Goal: Transaction & Acquisition: Purchase product/service

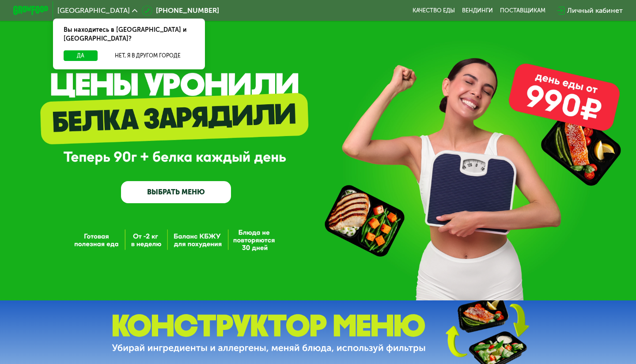
click at [191, 257] on div "GrowFood — доставка правильного питания ВЫБРАТЬ МЕНЮ" at bounding box center [318, 150] width 636 height 300
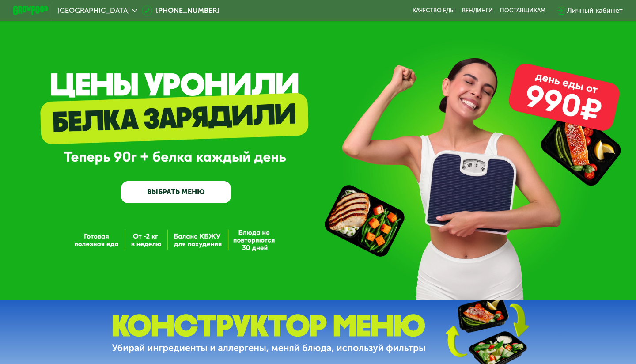
click at [191, 257] on div "GrowFood — доставка правильного питания ВЫБРАТЬ МЕНЮ" at bounding box center [318, 150] width 636 height 300
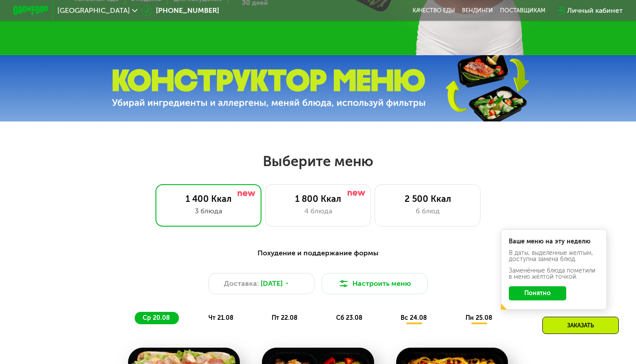
scroll to position [259, 0]
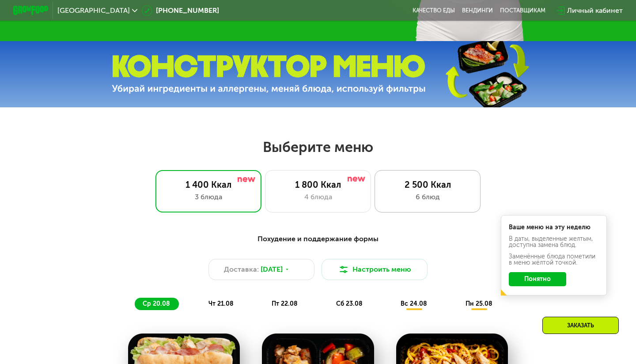
click at [410, 192] on div "6 блюд" at bounding box center [427, 197] width 87 height 11
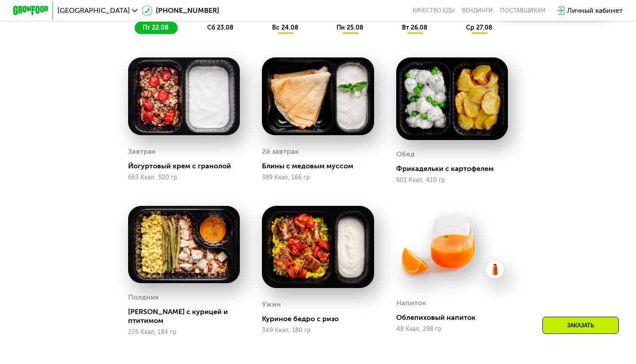
scroll to position [342, 0]
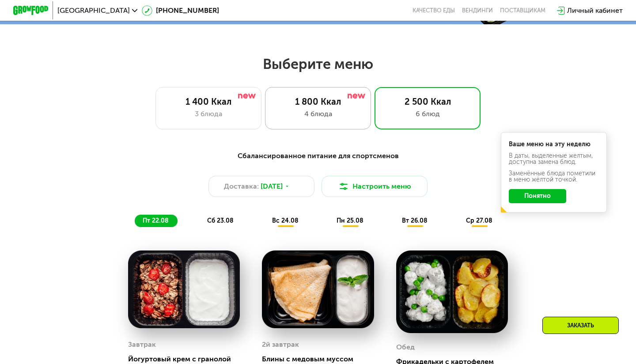
click at [375, 119] on div "1 800 Ккал 4 блюда" at bounding box center [428, 108] width 106 height 42
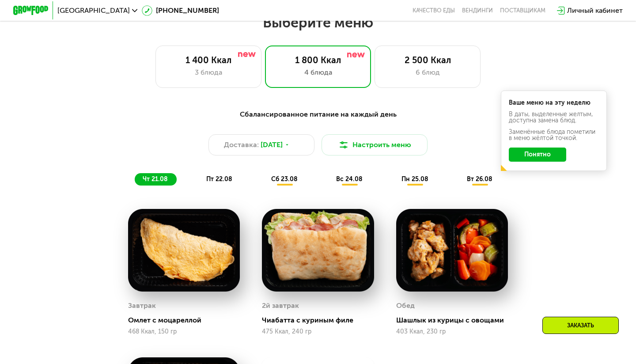
scroll to position [380, 0]
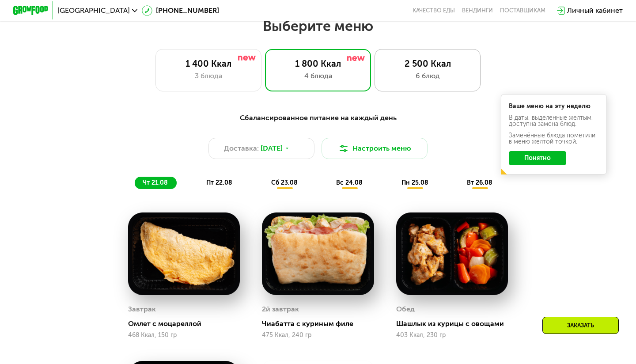
click at [432, 75] on div "6 блюд" at bounding box center [427, 76] width 87 height 11
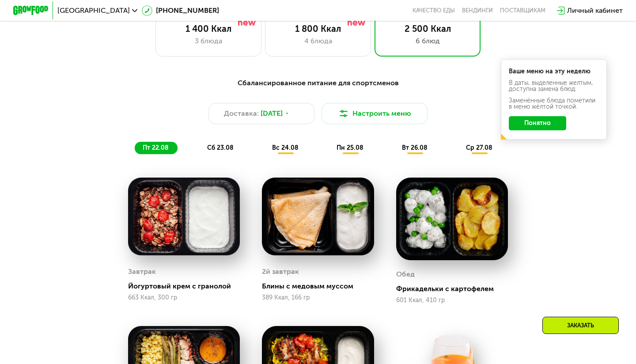
scroll to position [397, 0]
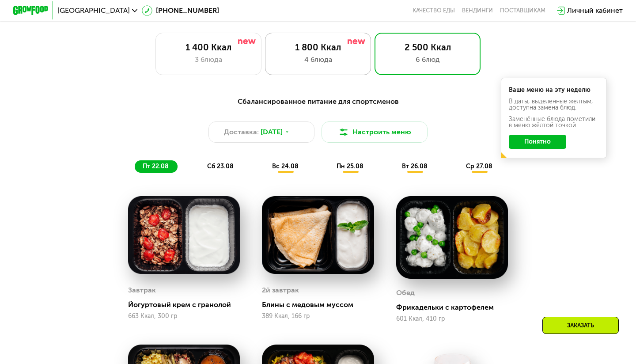
click at [375, 74] on div "1 800 Ккал 4 блюда" at bounding box center [428, 54] width 106 height 42
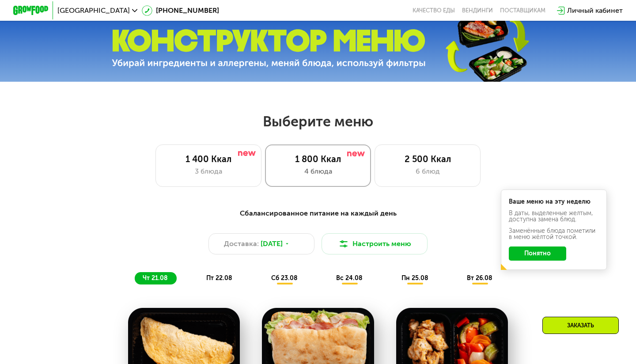
scroll to position [287, 0]
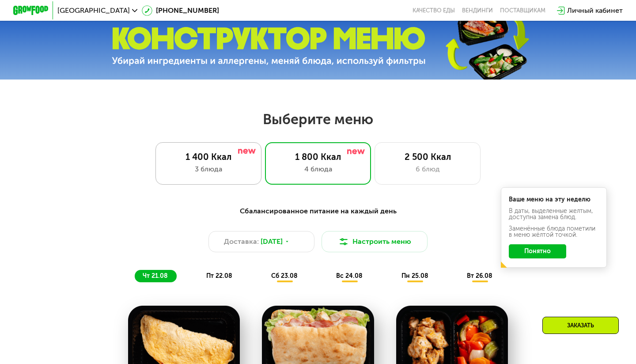
click at [232, 160] on div "1 400 Ккал" at bounding box center [208, 157] width 87 height 11
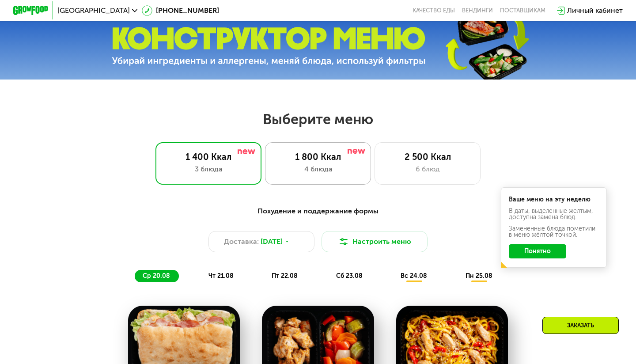
click at [328, 159] on div "1 800 Ккал" at bounding box center [317, 157] width 87 height 11
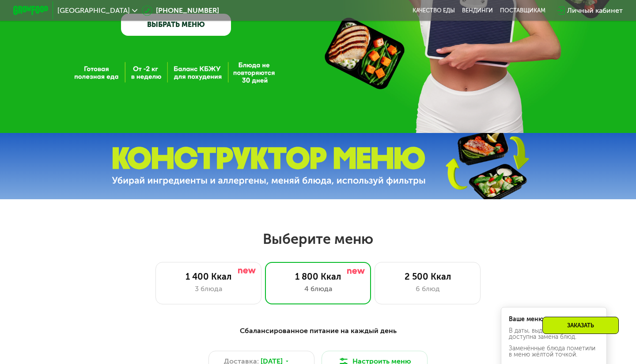
scroll to position [0, 0]
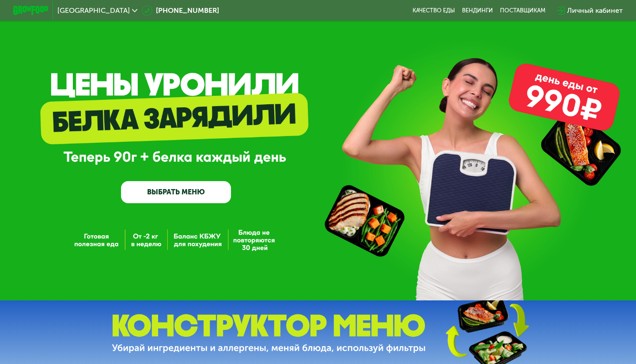
click at [201, 196] on link "ВЫБРАТЬ МЕНЮ" at bounding box center [176, 192] width 110 height 22
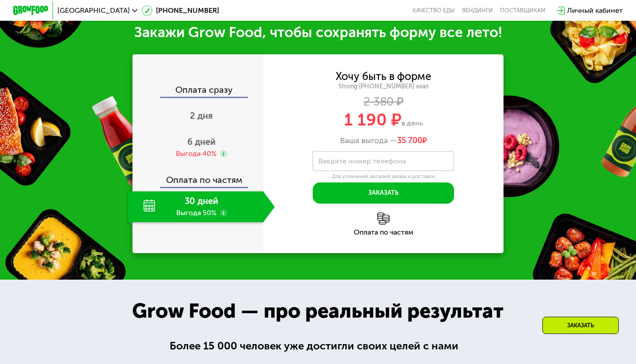
scroll to position [918, 0]
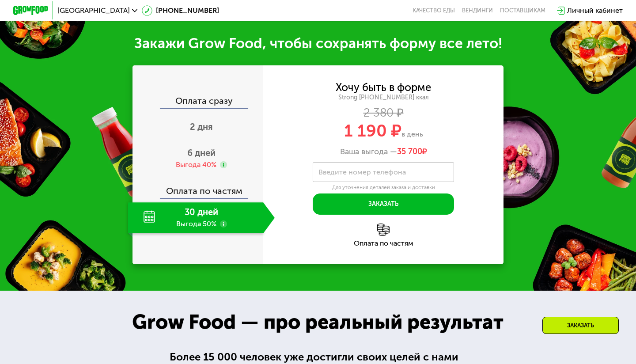
click at [202, 221] on div "30 дней Выгода 50%" at bounding box center [195, 217] width 135 height 31
click at [224, 226] on use at bounding box center [223, 223] width 7 height 7
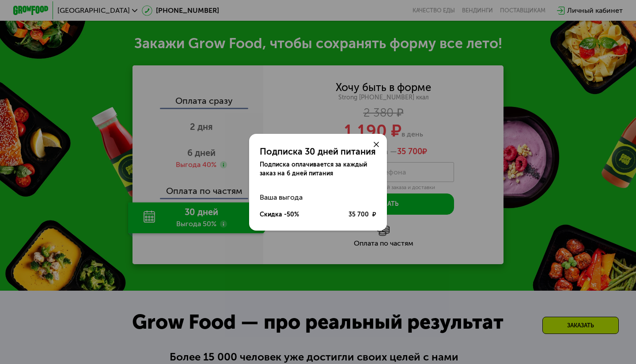
click at [224, 226] on div "Подписка 30 дней питания Подписка оплачивается за каждый заказ на 6 дней питани…" at bounding box center [318, 182] width 636 height 364
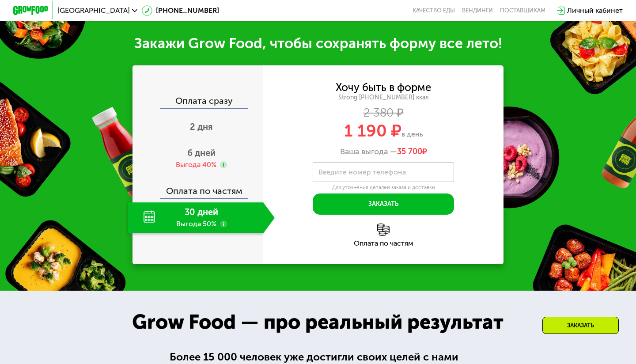
click at [224, 226] on use at bounding box center [223, 223] width 7 height 7
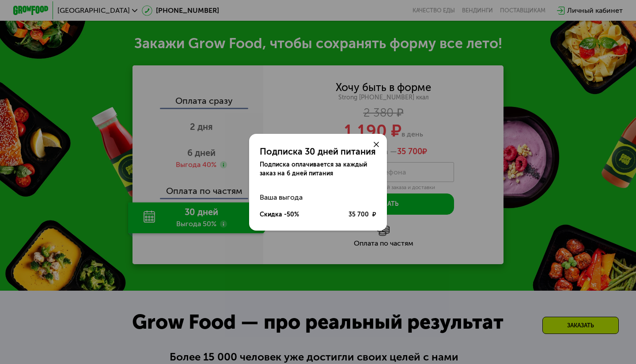
click at [224, 226] on div "Подписка 30 дней питания Подписка оплачивается за каждый заказ на 6 дней питани…" at bounding box center [318, 182] width 636 height 364
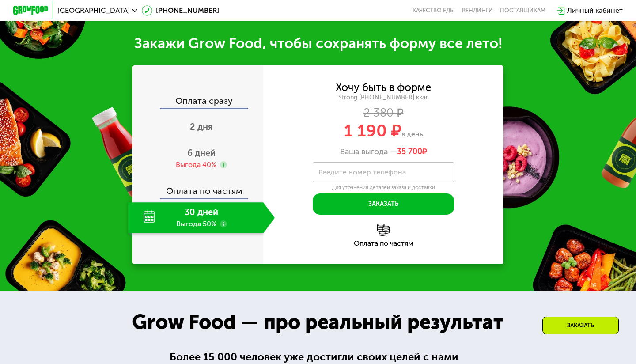
click at [216, 106] on div "Оплата сразу" at bounding box center [198, 101] width 130 height 11
click at [216, 127] on div "2 дня" at bounding box center [201, 127] width 147 height 31
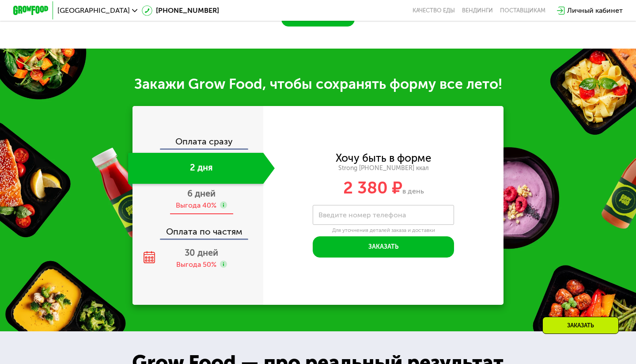
click at [211, 191] on span "6 дней" at bounding box center [201, 193] width 28 height 11
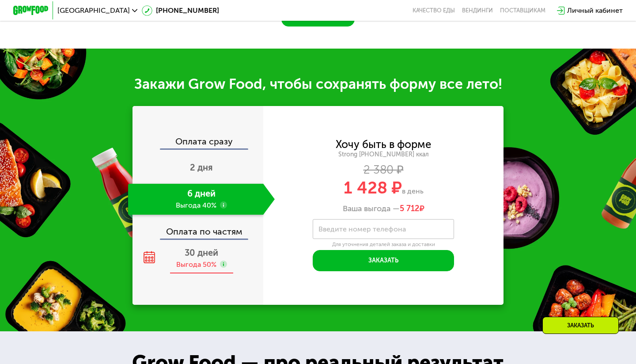
click at [197, 261] on div "Выгода 50%" at bounding box center [196, 265] width 40 height 10
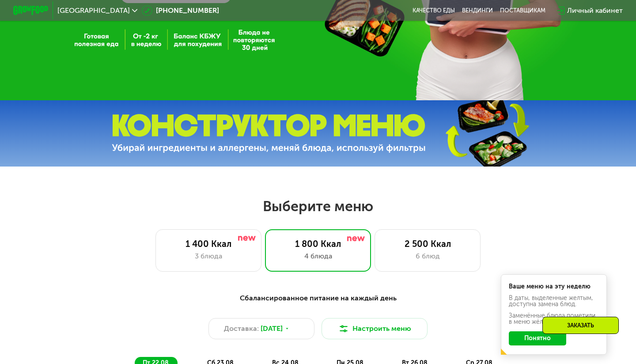
scroll to position [216, 0]
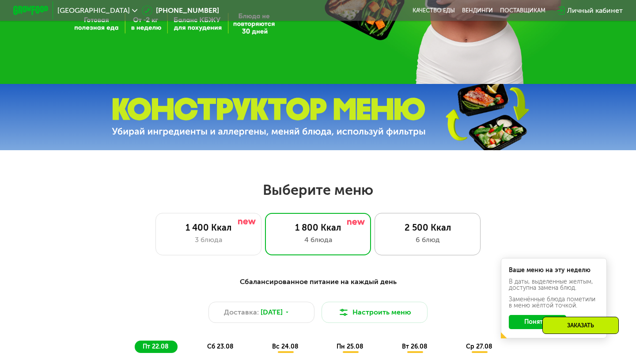
click at [397, 220] on div "2 500 Ккал 6 блюд" at bounding box center [428, 234] width 106 height 42
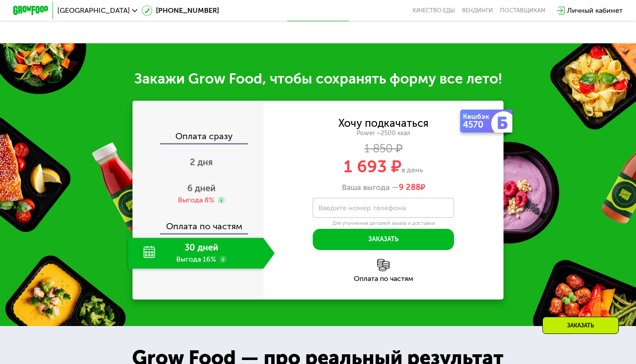
scroll to position [983, 0]
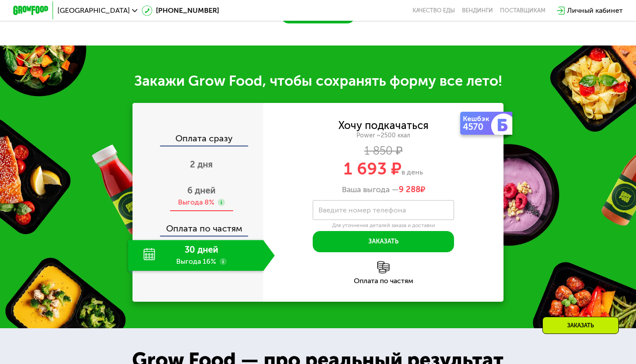
click at [204, 198] on div "Выгода 8%" at bounding box center [196, 202] width 36 height 10
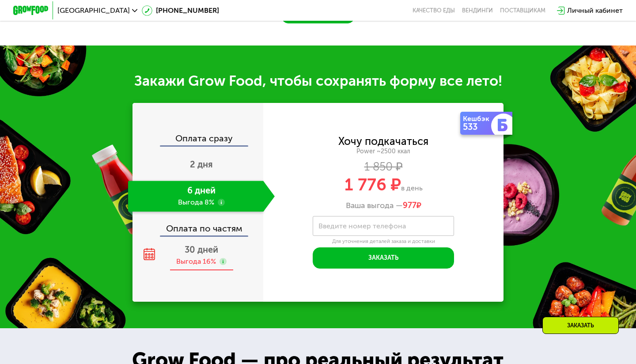
click at [220, 262] on div "30 дней Выгода 16%" at bounding box center [201, 255] width 147 height 31
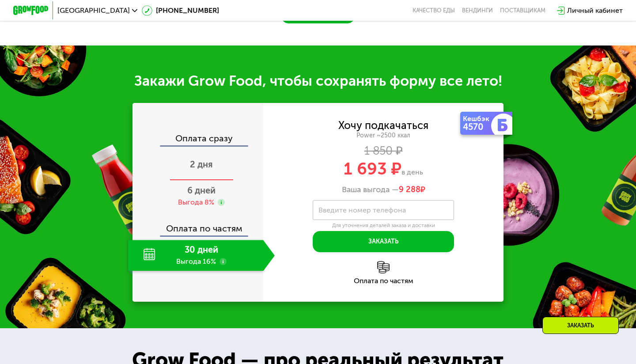
click at [200, 165] on span "2 дня" at bounding box center [201, 164] width 23 height 11
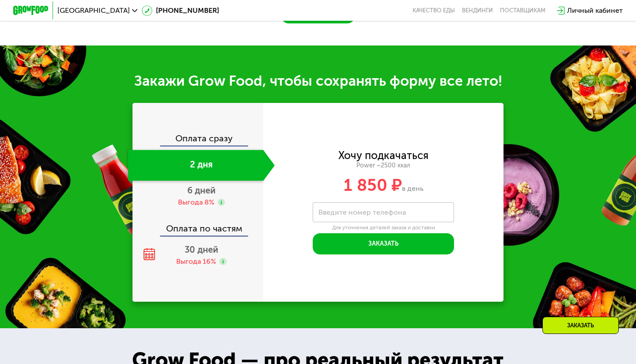
click at [205, 134] on div "Оплата сразу" at bounding box center [198, 139] width 130 height 11
click at [220, 250] on div "30 дней Выгода 16%" at bounding box center [201, 255] width 147 height 31
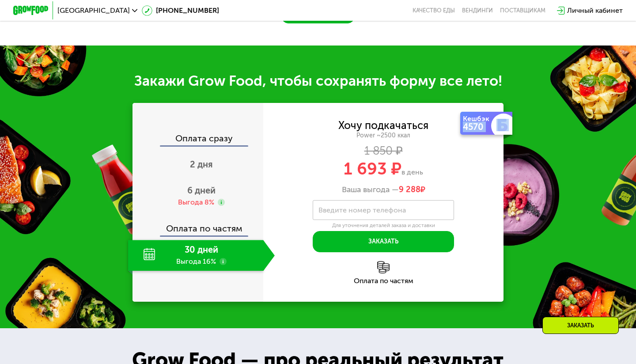
drag, startPoint x: 464, startPoint y: 119, endPoint x: 505, endPoint y: 123, distance: 40.4
click at [505, 123] on div "Кешбэк 4570" at bounding box center [486, 123] width 52 height 23
click at [505, 123] on img at bounding box center [503, 125] width 12 height 12
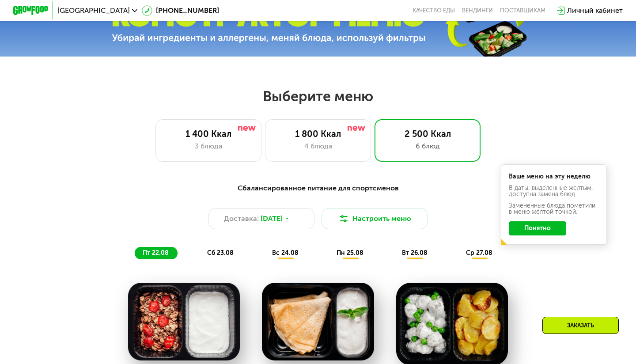
scroll to position [306, 0]
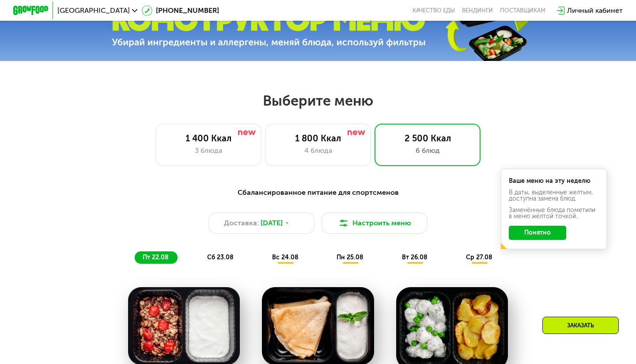
click at [336, 153] on div "4 блюда" at bounding box center [317, 150] width 87 height 11
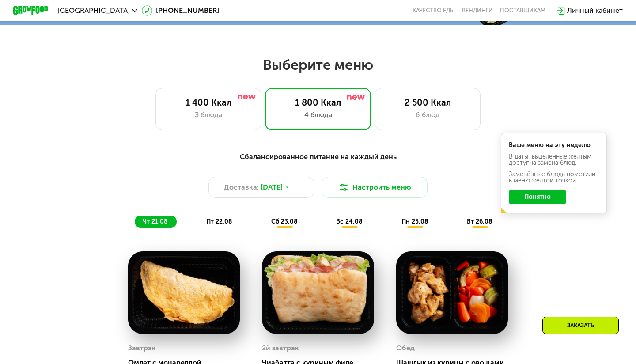
scroll to position [303, 0]
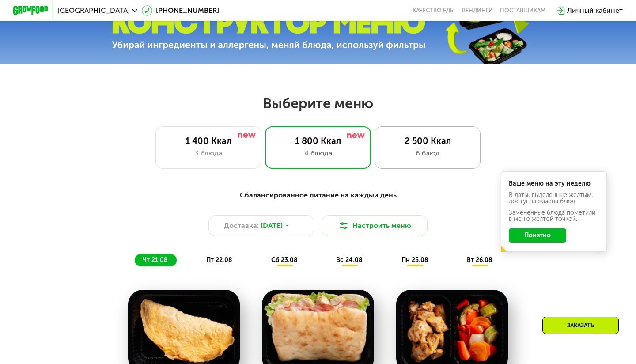
click at [413, 140] on div "2 500 Ккал" at bounding box center [427, 141] width 87 height 11
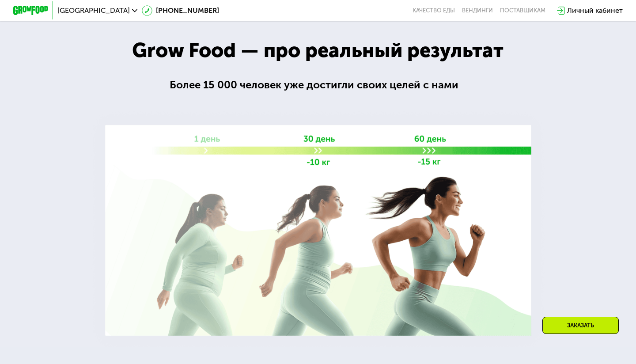
scroll to position [1301, 0]
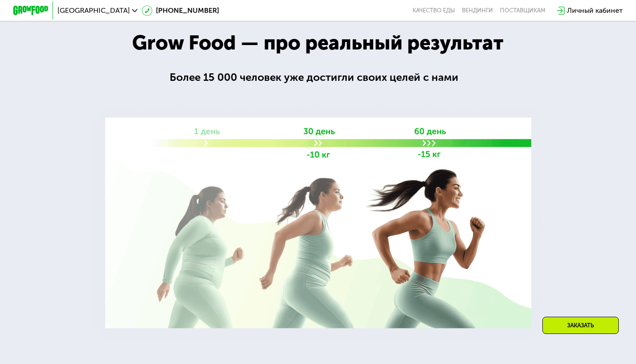
click at [436, 138] on img at bounding box center [318, 223] width 462 height 246
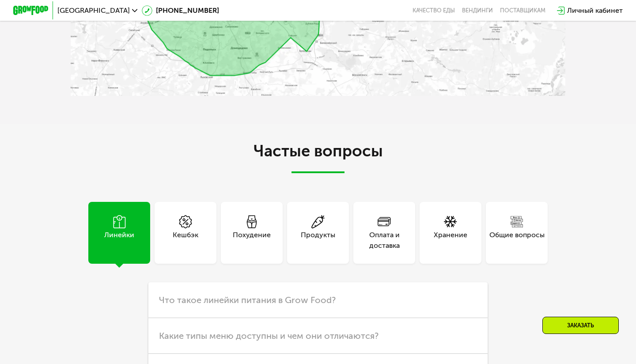
scroll to position [2261, 0]
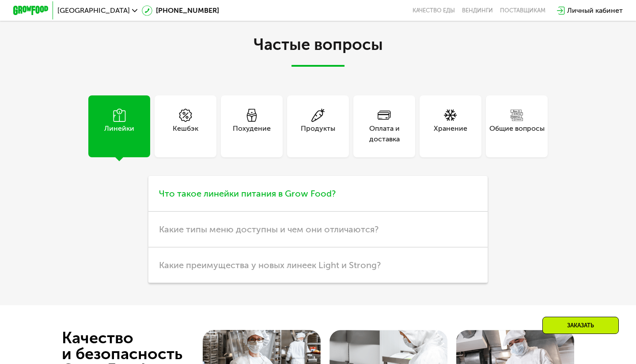
click at [330, 200] on h3 "Что такое линейки питания в Grow Food?" at bounding box center [317, 194] width 339 height 36
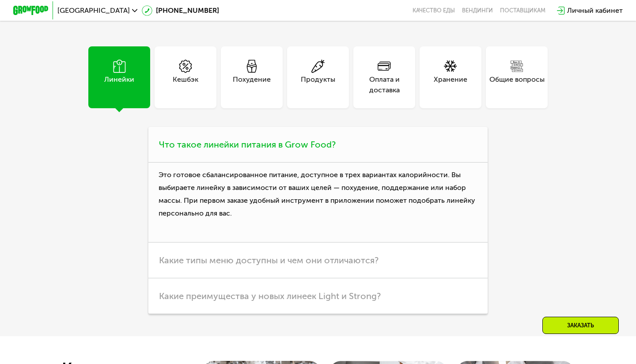
scroll to position [2311, 0]
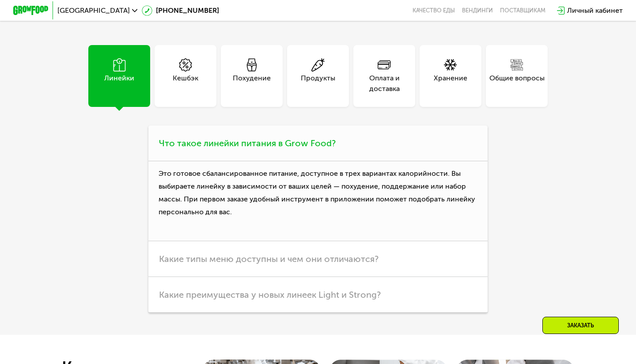
click at [324, 200] on p "Это готовое сбалансированное питание, доступное в трех вариантах калорийности. …" at bounding box center [317, 201] width 339 height 80
click at [315, 188] on p "Это готовое сбалансированное питание, доступное в трех вариантах калорийности. …" at bounding box center [317, 202] width 339 height 80
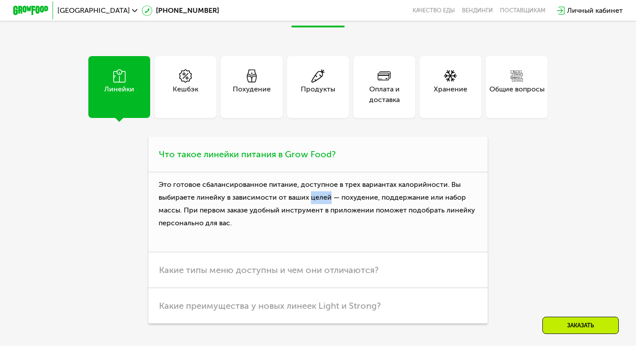
click at [315, 188] on p "Это готовое сбалансированное питание, доступное в трех вариантах калорийности. …" at bounding box center [317, 212] width 339 height 80
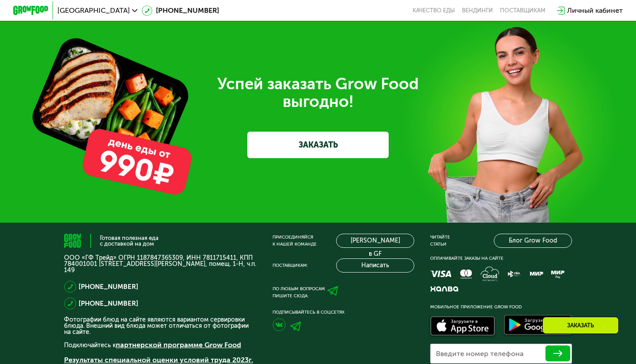
scroll to position [2686, 0]
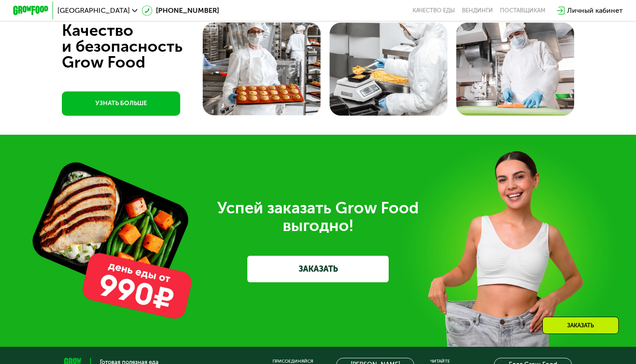
click at [288, 262] on link "ЗАКАЗАТЬ" at bounding box center [317, 269] width 141 height 27
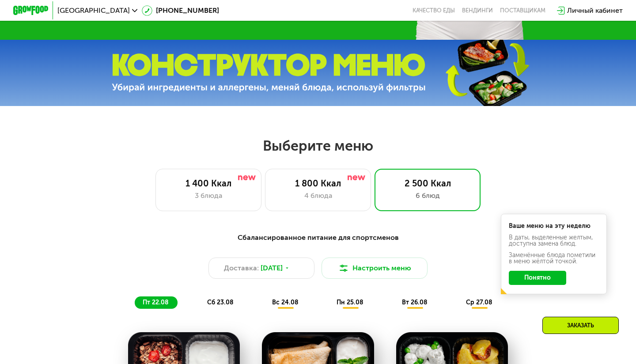
scroll to position [285, 0]
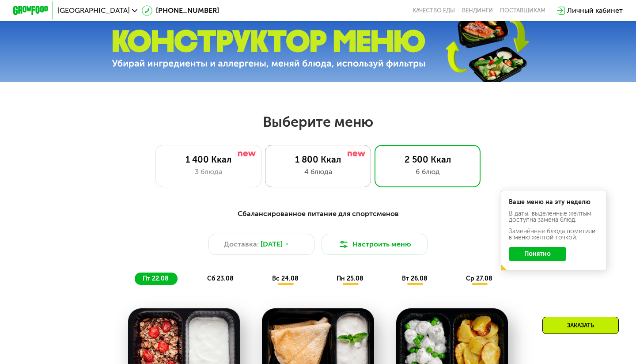
click at [325, 172] on div "4 блюда" at bounding box center [317, 172] width 87 height 11
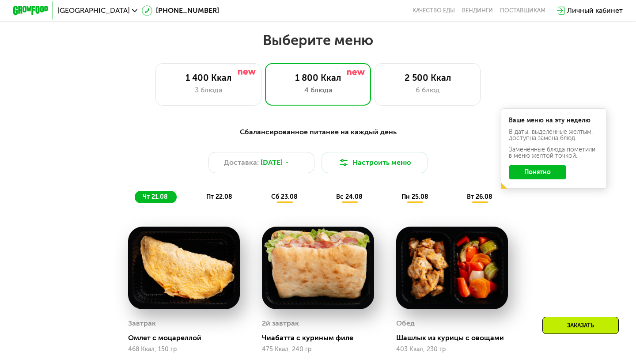
scroll to position [368, 0]
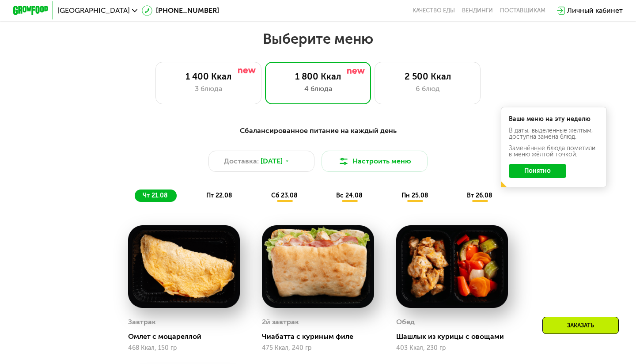
click at [485, 197] on span "вт 26.08" at bounding box center [480, 196] width 26 height 8
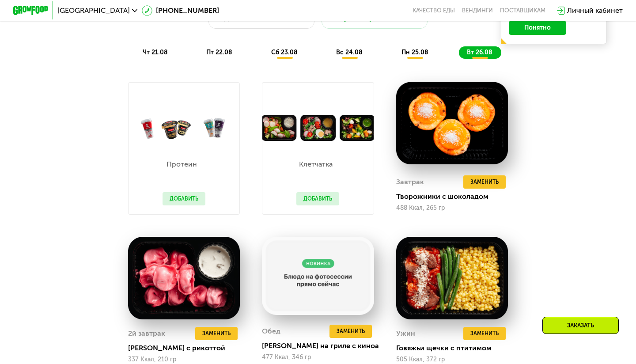
scroll to position [509, 0]
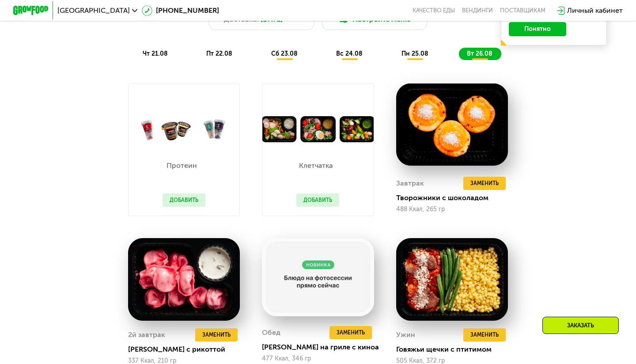
click at [201, 195] on button "Добавить" at bounding box center [184, 200] width 43 height 13
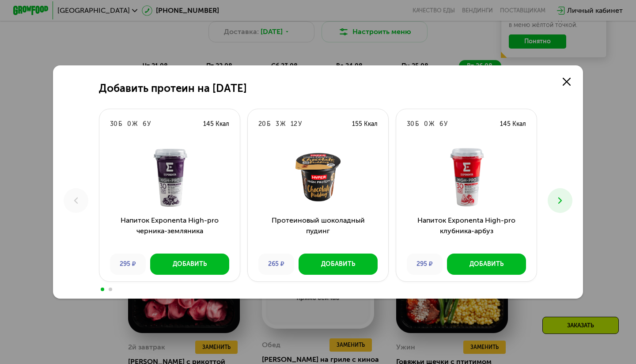
scroll to position [497, 0]
click at [530, 9] on div "Добавить протеин на [DATE] Б 0 Ж 6 У 145 Ккал Напиток Exponenta High-pro черник…" at bounding box center [318, 182] width 636 height 364
click at [567, 84] on icon at bounding box center [567, 82] width 8 height 8
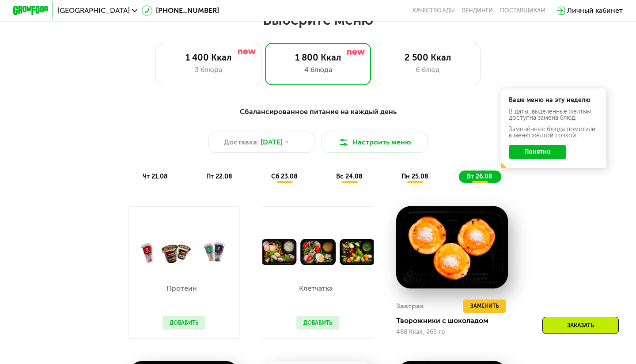
click at [376, 109] on div "Сбалансированное питание на каждый день" at bounding box center [318, 111] width 523 height 11
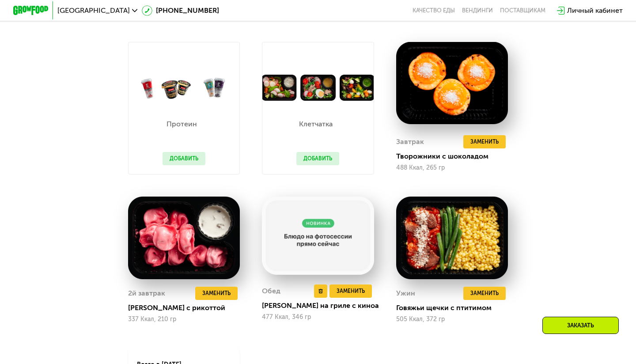
scroll to position [564, 0]
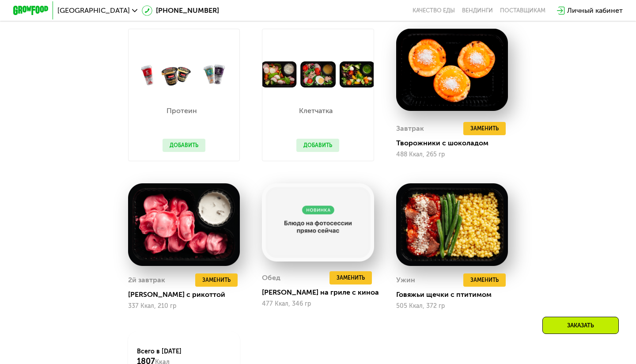
click at [324, 144] on button "Добавить" at bounding box center [317, 145] width 43 height 13
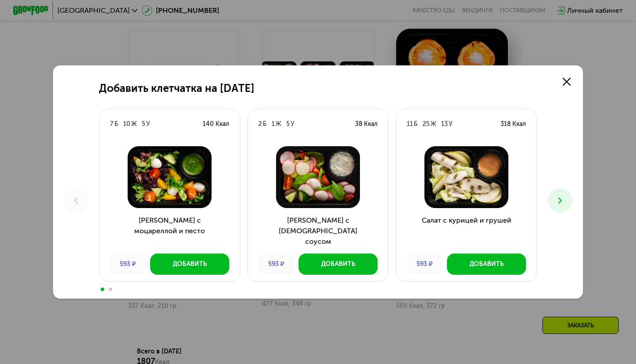
click at [569, 197] on button at bounding box center [560, 200] width 25 height 25
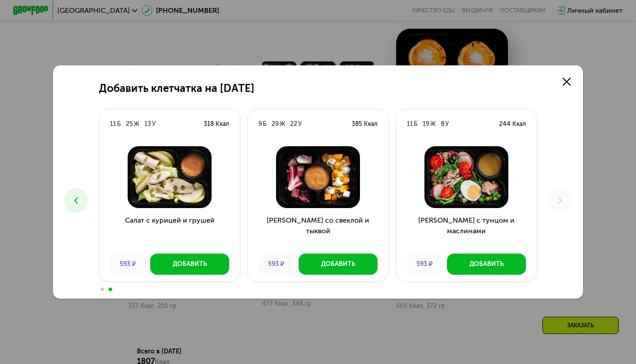
click at [606, 138] on div "Добавить клетчатка на [DATE] 7 Б 10 Ж 5 У 140 Ккал Салат с моцареллой и песто 5…" at bounding box center [318, 182] width 636 height 364
click at [571, 83] on link at bounding box center [567, 82] width 18 height 18
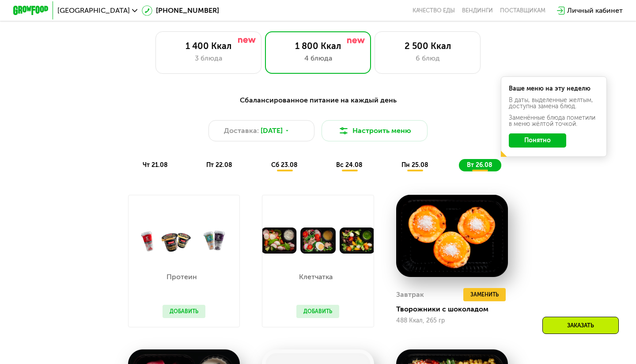
scroll to position [396, 0]
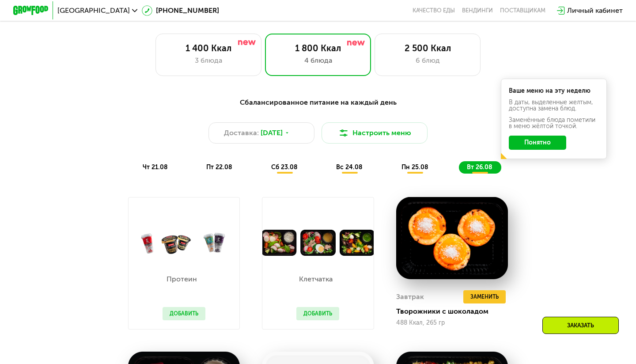
click at [522, 146] on button "Понятно" at bounding box center [537, 143] width 57 height 14
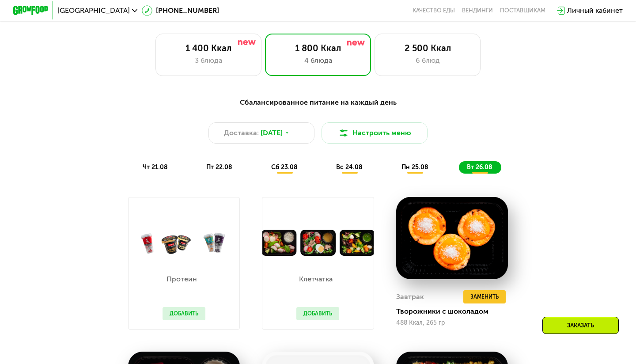
click at [421, 170] on span "пн 25.08" at bounding box center [415, 167] width 27 height 8
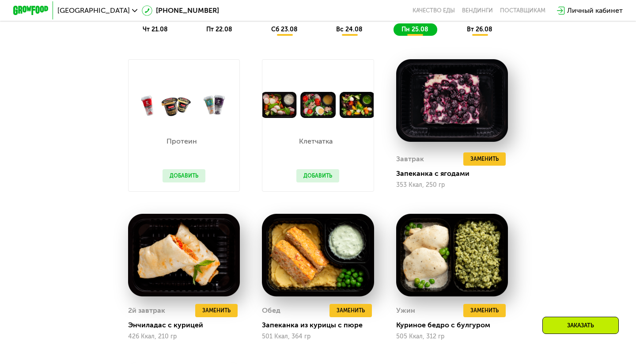
scroll to position [522, 0]
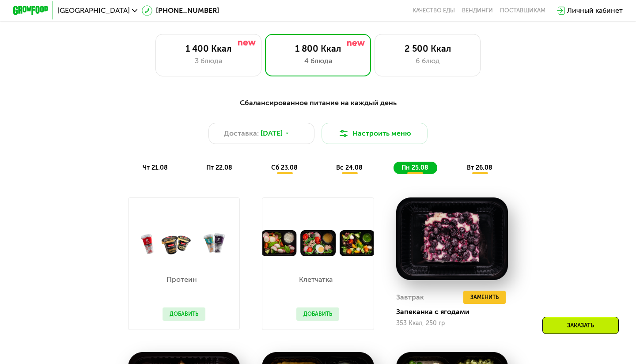
click at [357, 170] on span "вс 24.08" at bounding box center [349, 168] width 27 height 8
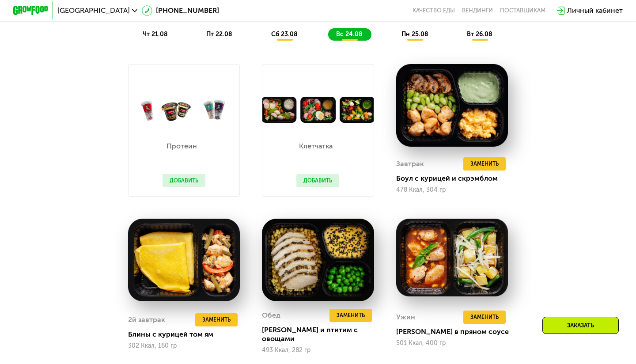
scroll to position [526, 0]
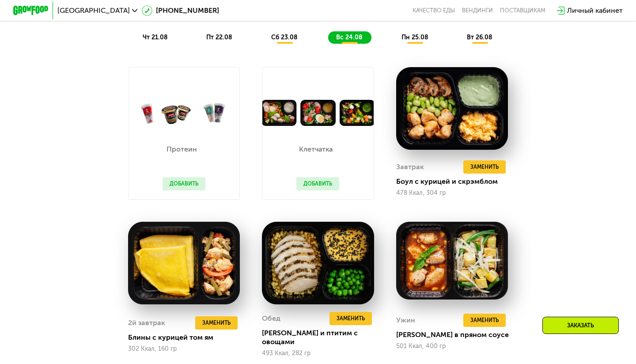
click at [292, 39] on span "сб 23.08" at bounding box center [284, 38] width 27 height 8
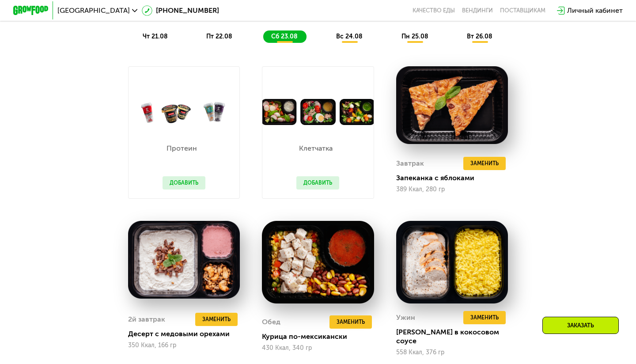
scroll to position [523, 0]
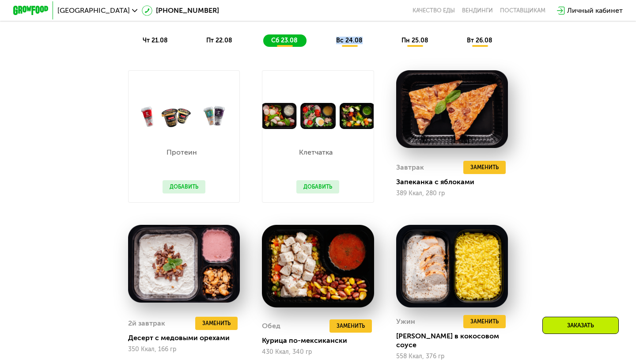
click at [394, 45] on div "вс 24.08" at bounding box center [416, 40] width 44 height 12
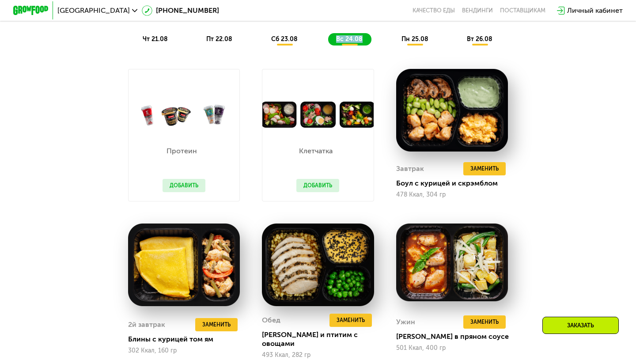
scroll to position [485, 0]
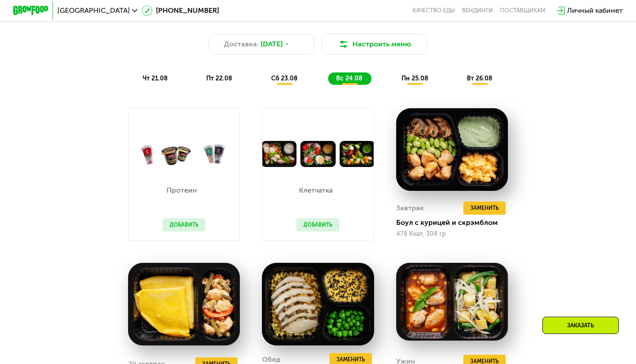
click at [328, 83] on div "сб 23.08" at bounding box center [349, 78] width 43 height 12
